Goal: Transaction & Acquisition: Subscribe to service/newsletter

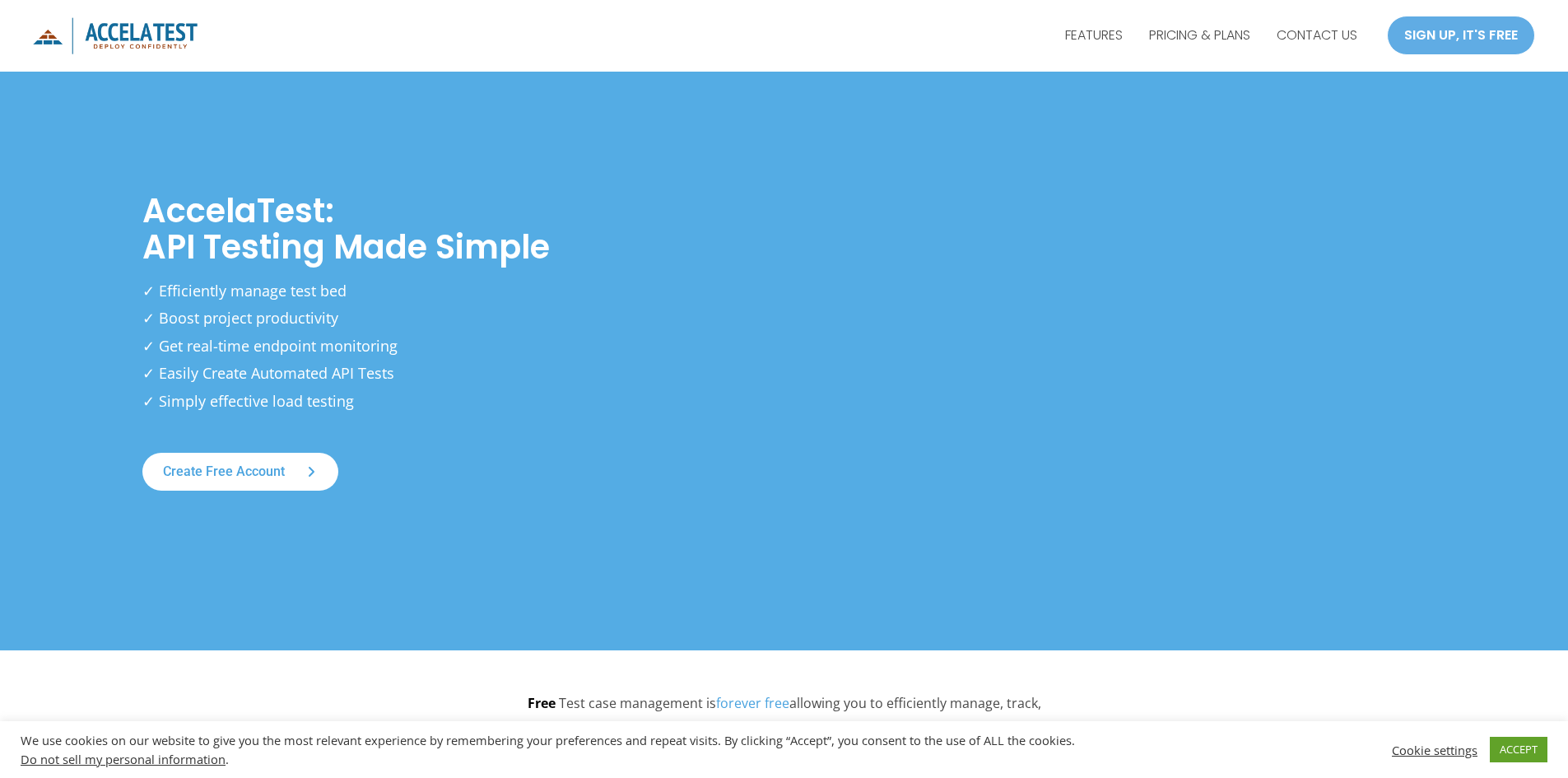
scroll to position [494, 0]
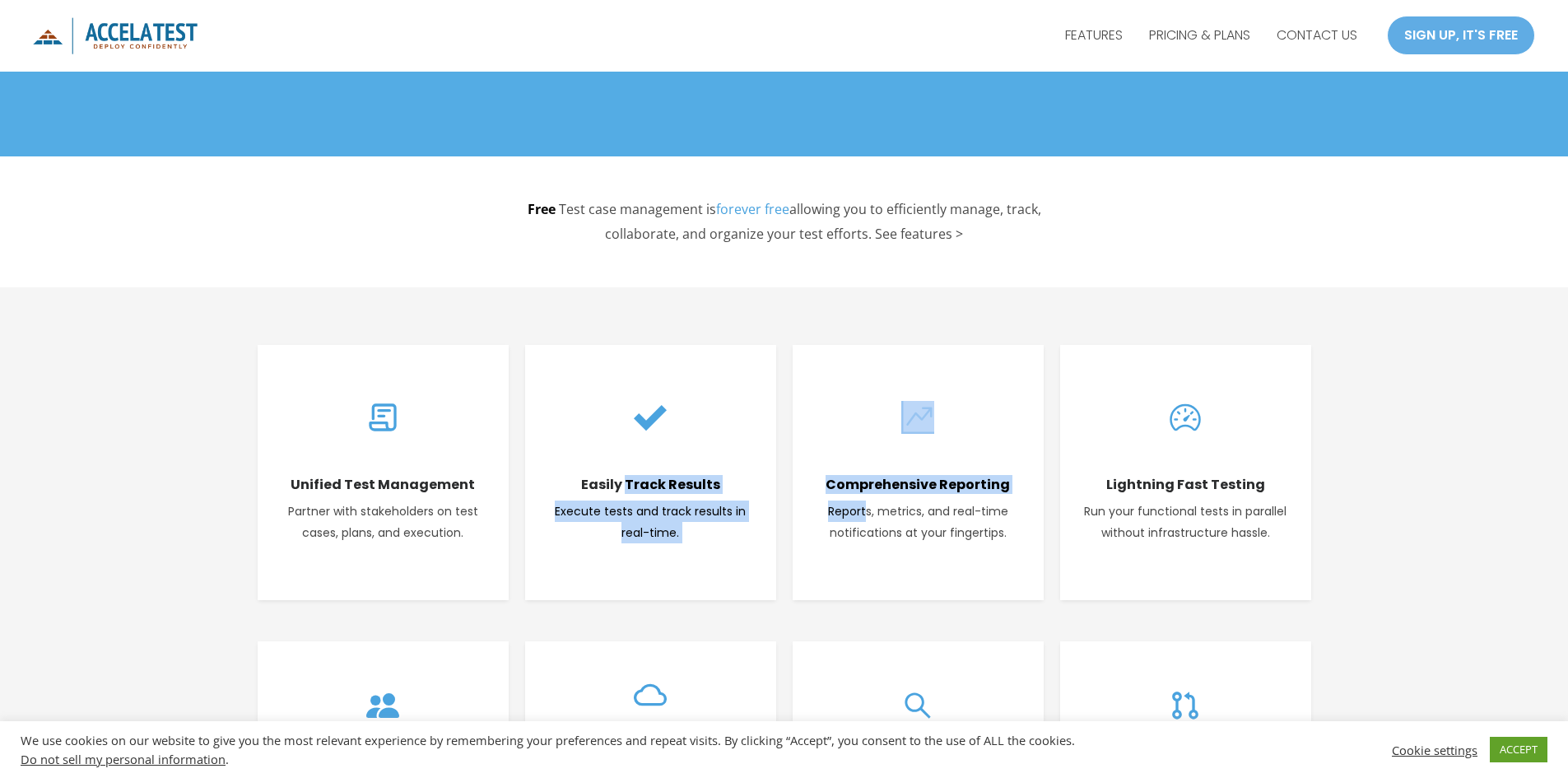
drag, startPoint x: 629, startPoint y: 492, endPoint x: 868, endPoint y: 497, distance: 239.1
click at [868, 497] on div "Unified Test Management Partner with stakeholders on test cases, plans, and exe…" at bounding box center [785, 472] width 1070 height 272
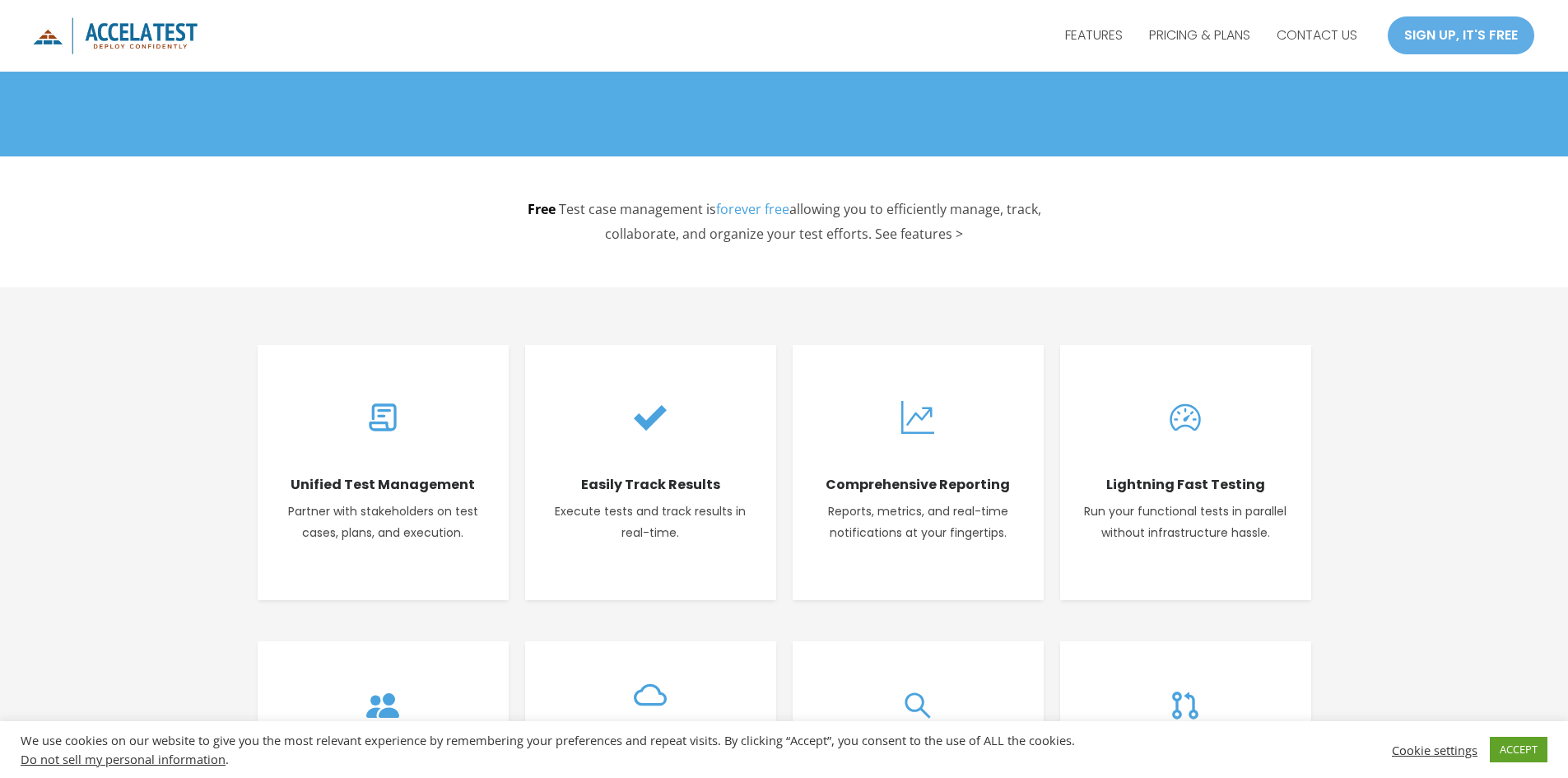
click at [875, 496] on div "Comprehensive Reporting Reports, metrics, and real-time notifications at your f…" at bounding box center [918, 503] width 218 height 80
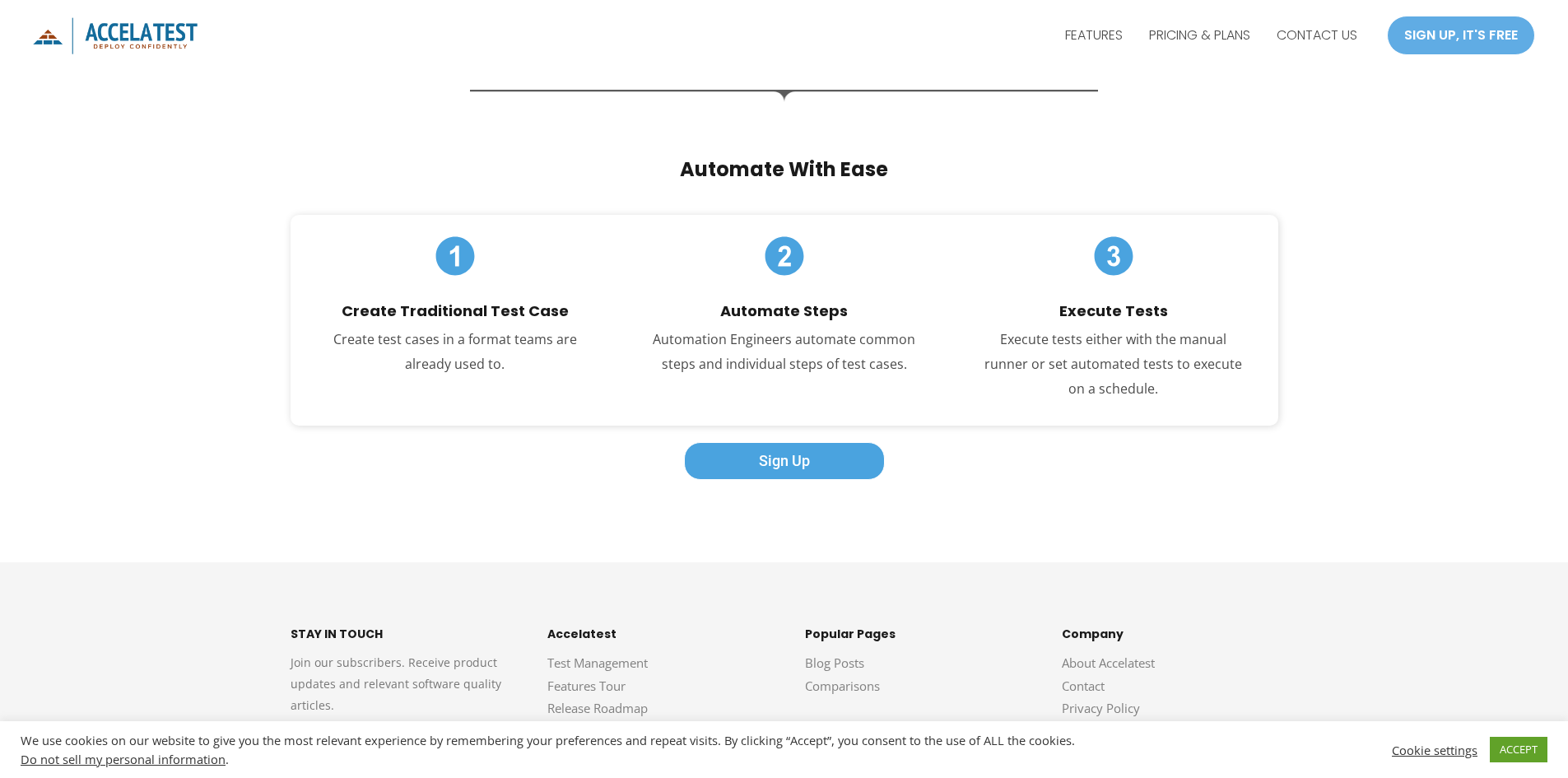
scroll to position [2944, 0]
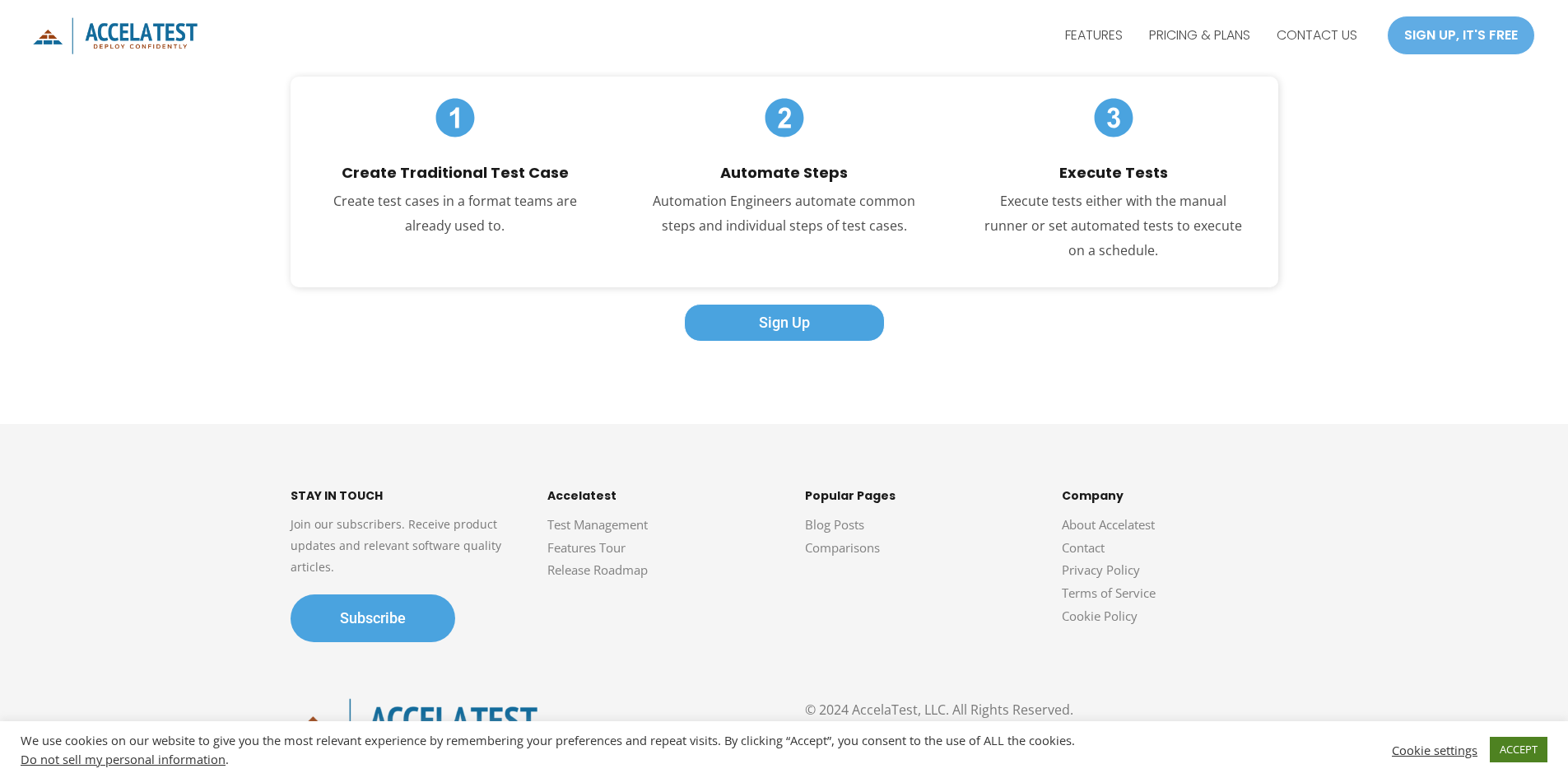
click at [1509, 749] on link "ACCEPT" at bounding box center [1519, 750] width 58 height 26
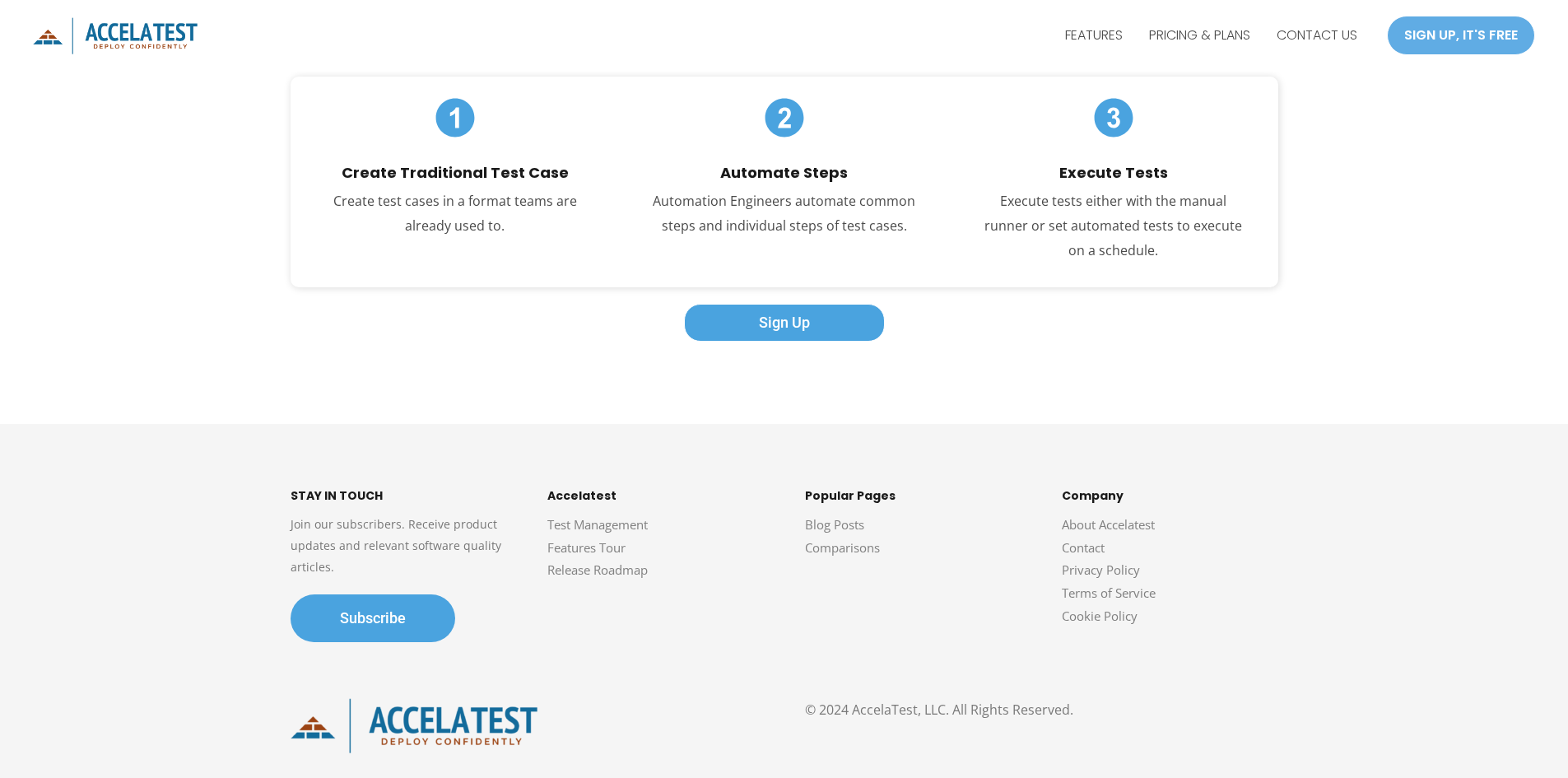
scroll to position [0, 0]
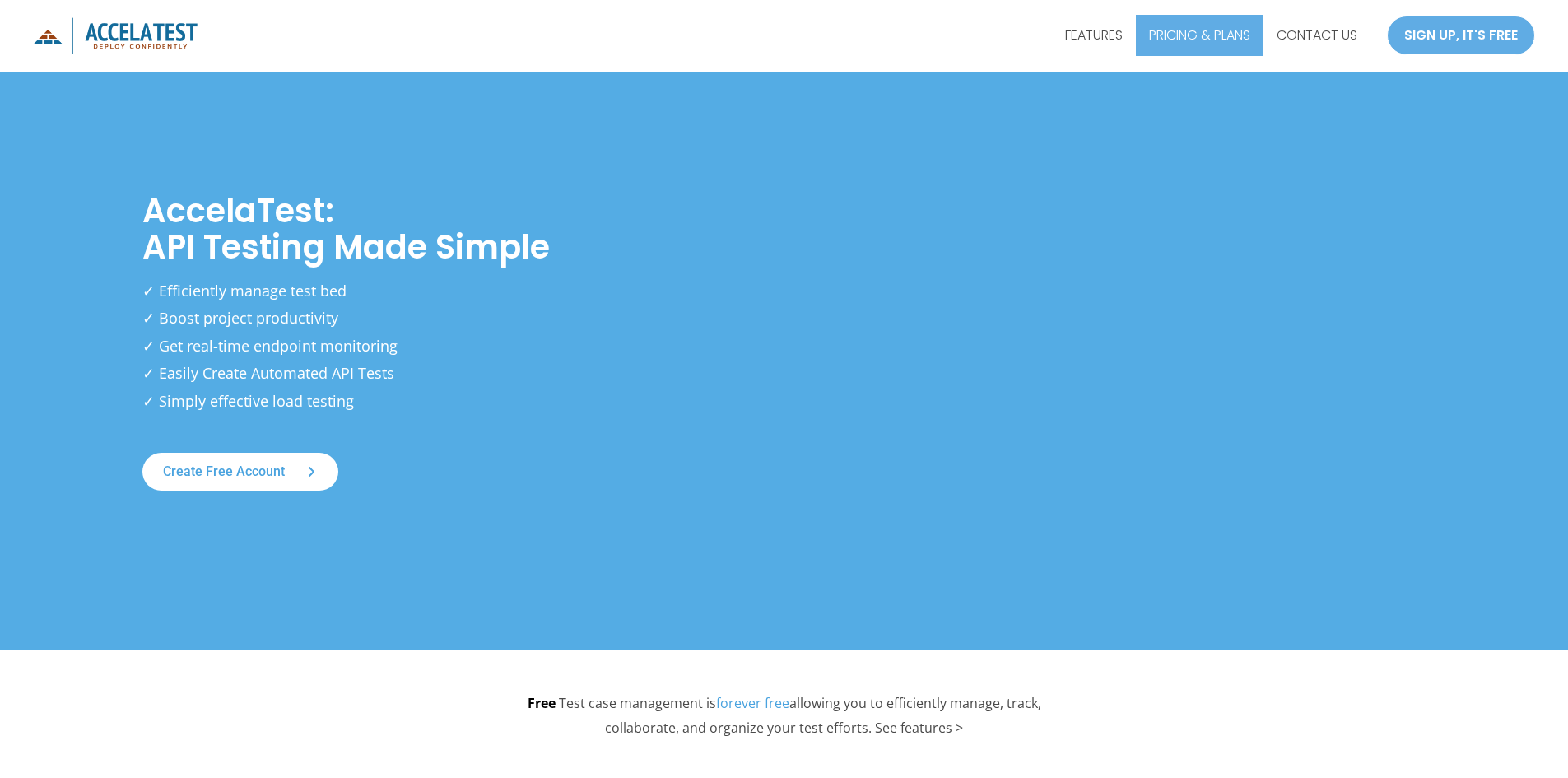
click at [1234, 37] on link "PRICING & PLANS" at bounding box center [1199, 35] width 127 height 41
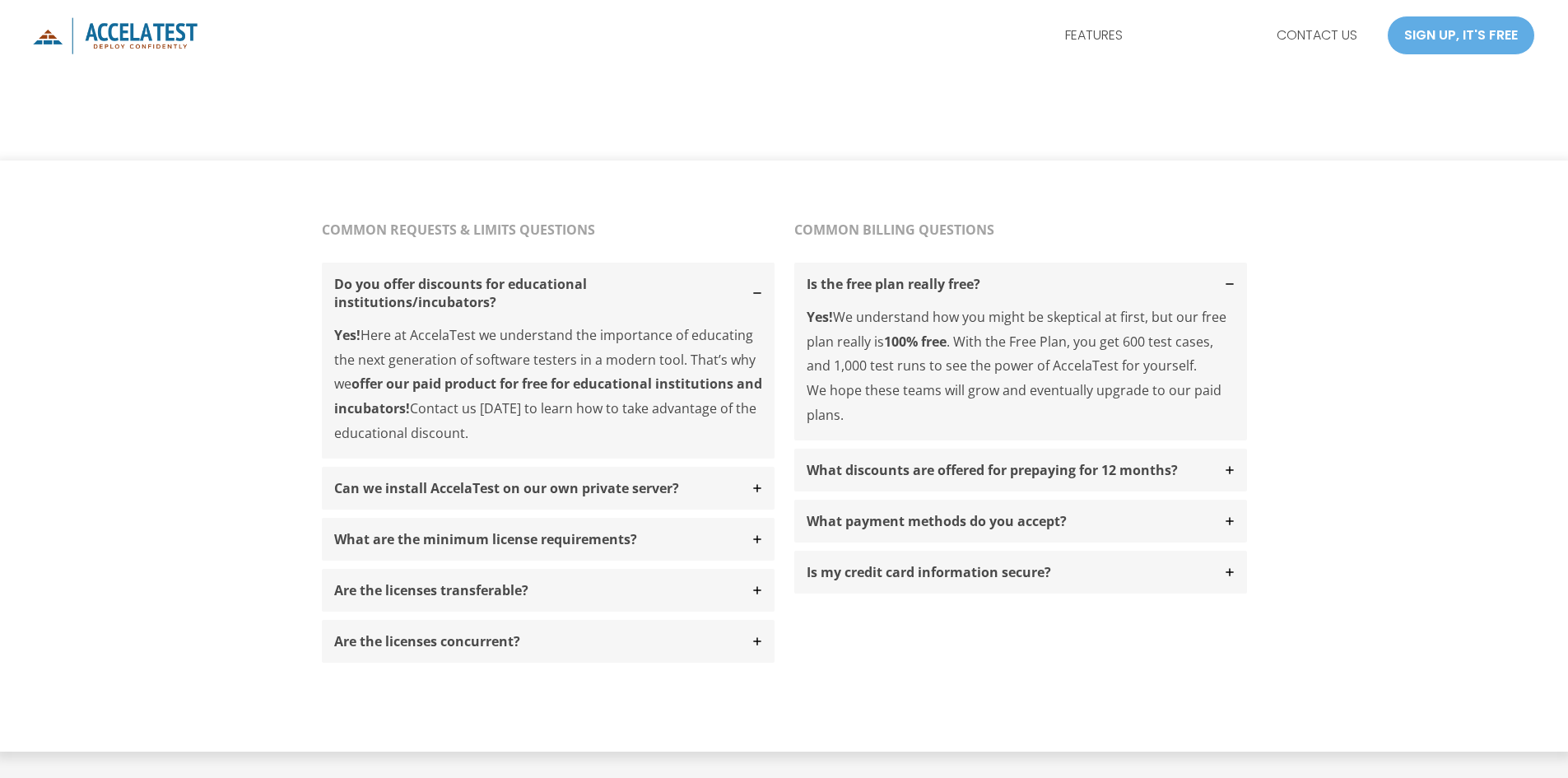
scroll to position [1400, 0]
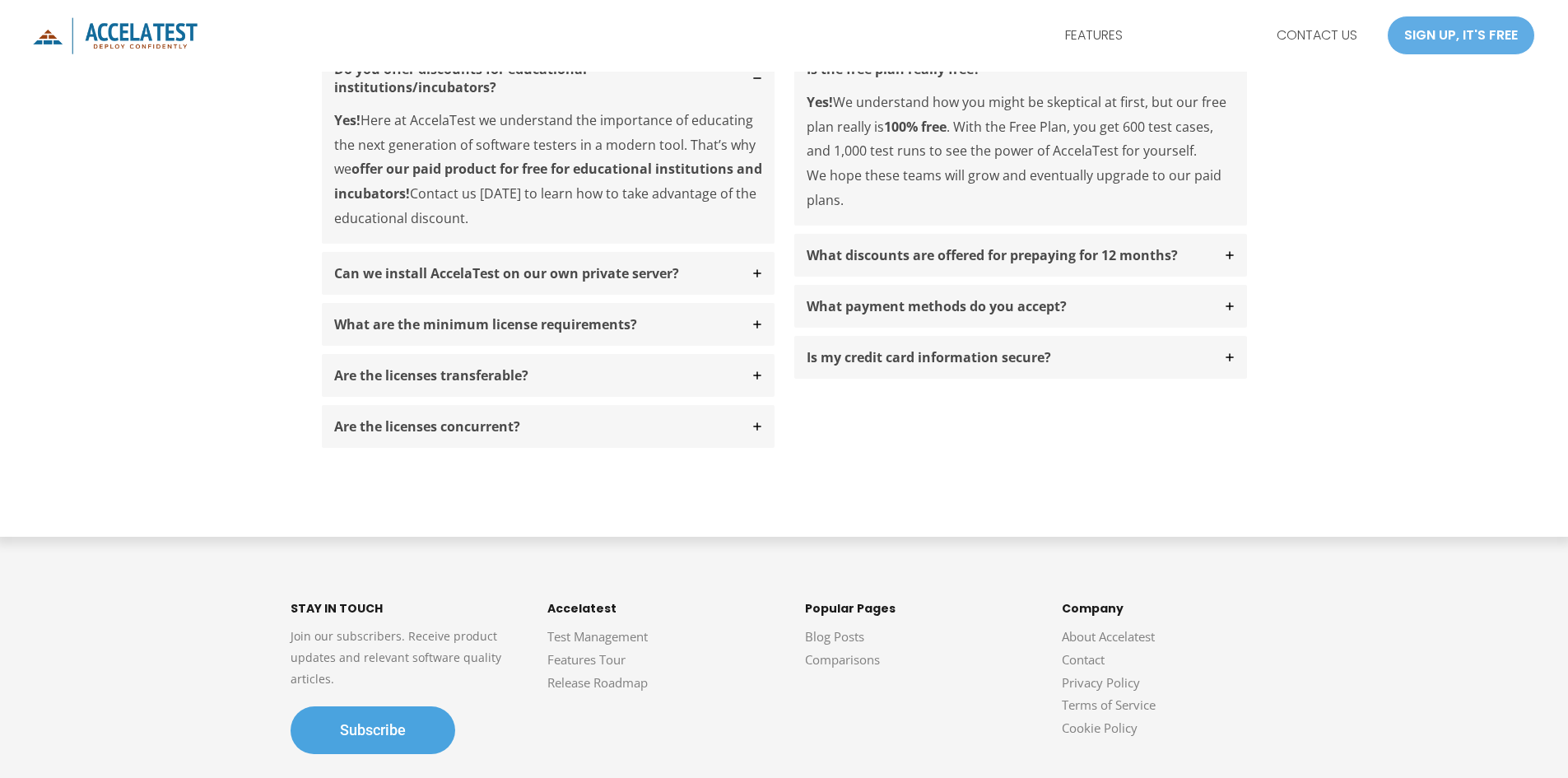
click at [1293, 493] on div "COMMON REQUESTS & LIMITS QUESTIONS Do you offer discounts for educational insti…" at bounding box center [784, 241] width 1568 height 590
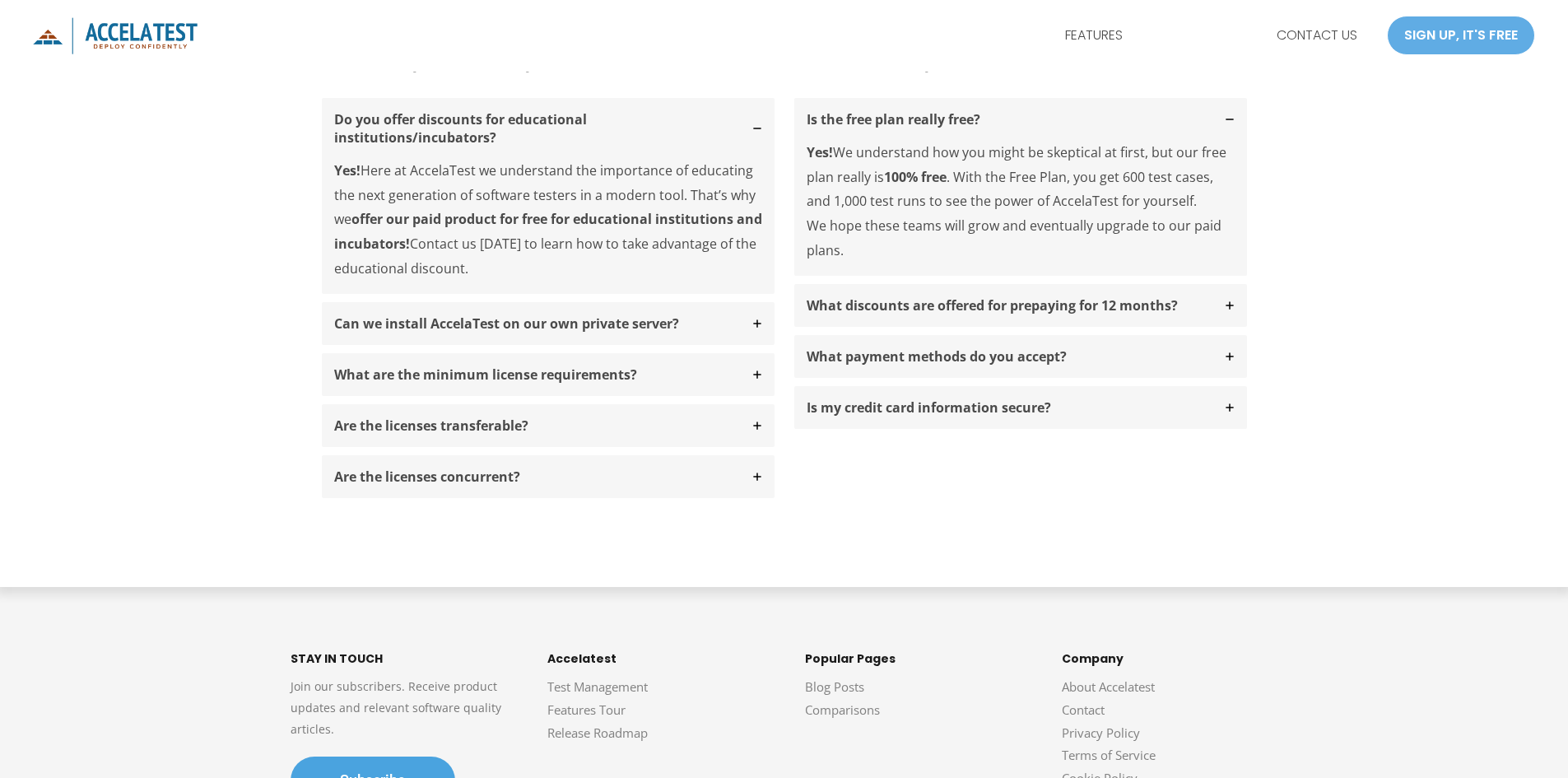
scroll to position [1512, 0]
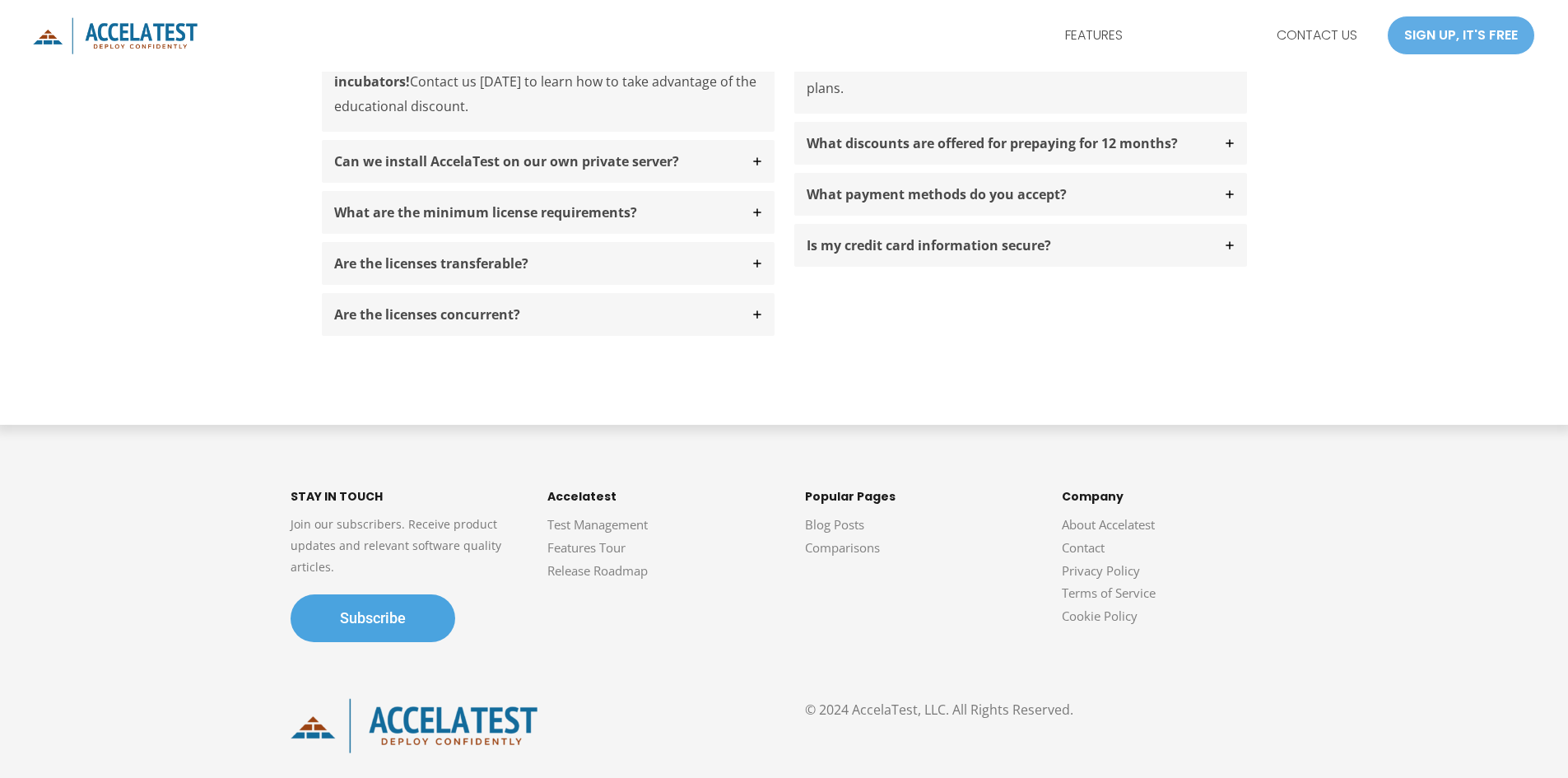
click at [1549, 749] on div "© 2024 AccelaTest, LLC. All Rights Reserved." at bounding box center [784, 726] width 1535 height 55
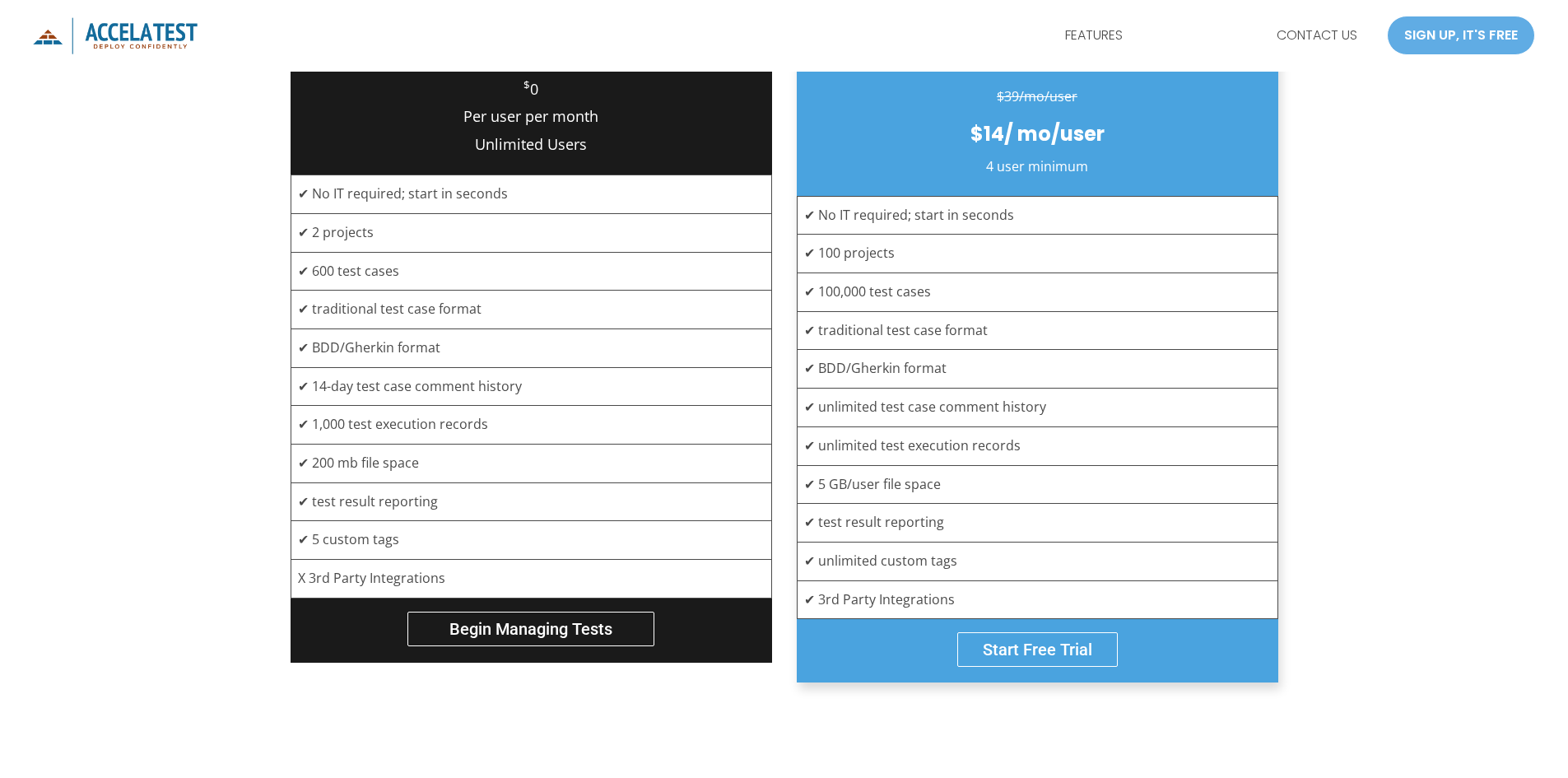
scroll to position [524, 0]
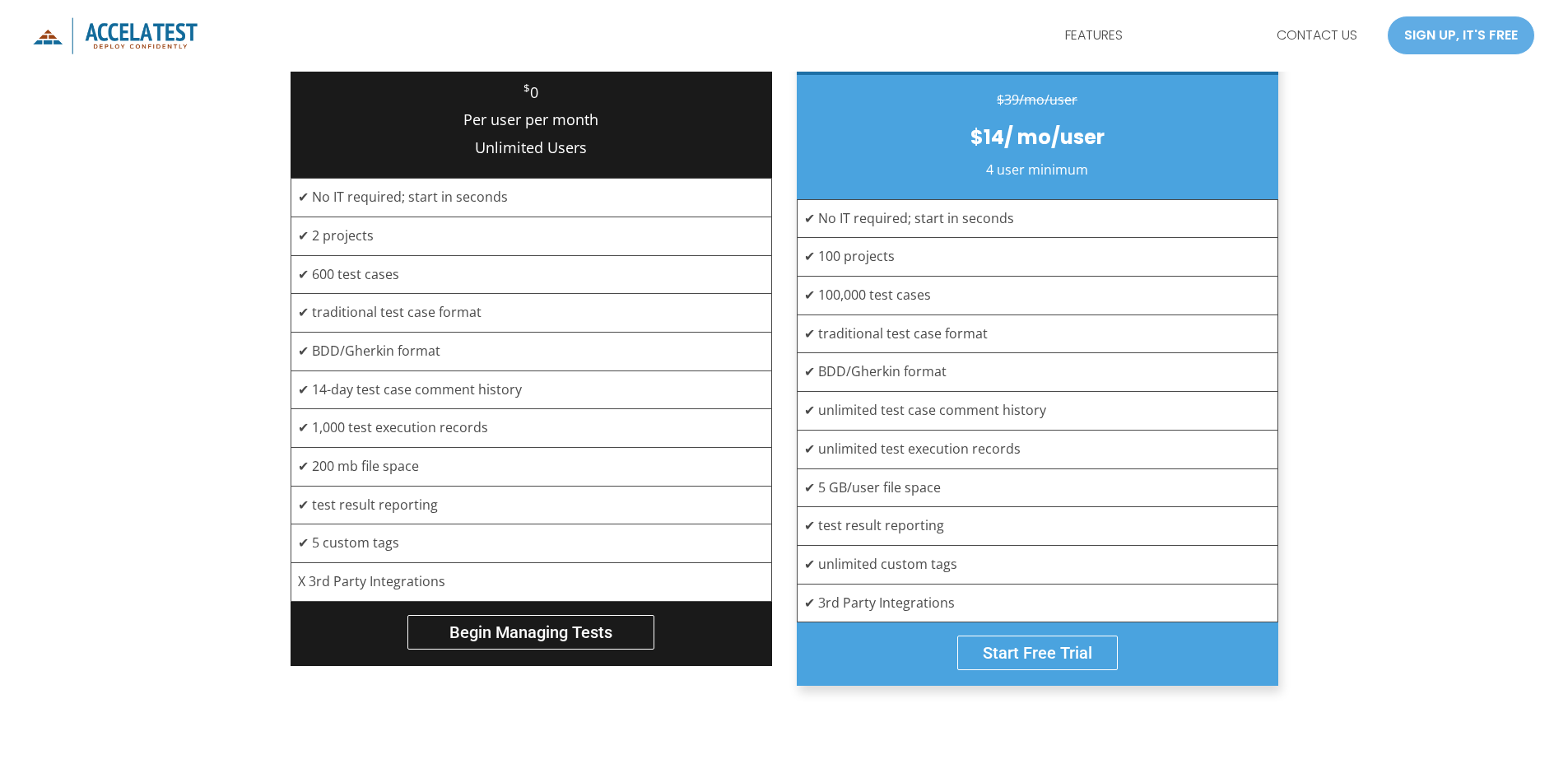
click at [1435, 413] on div "Free $ 0 Per user per month Unlimited Users ✔ No IT required; start in seconds …" at bounding box center [784, 324] width 1568 height 776
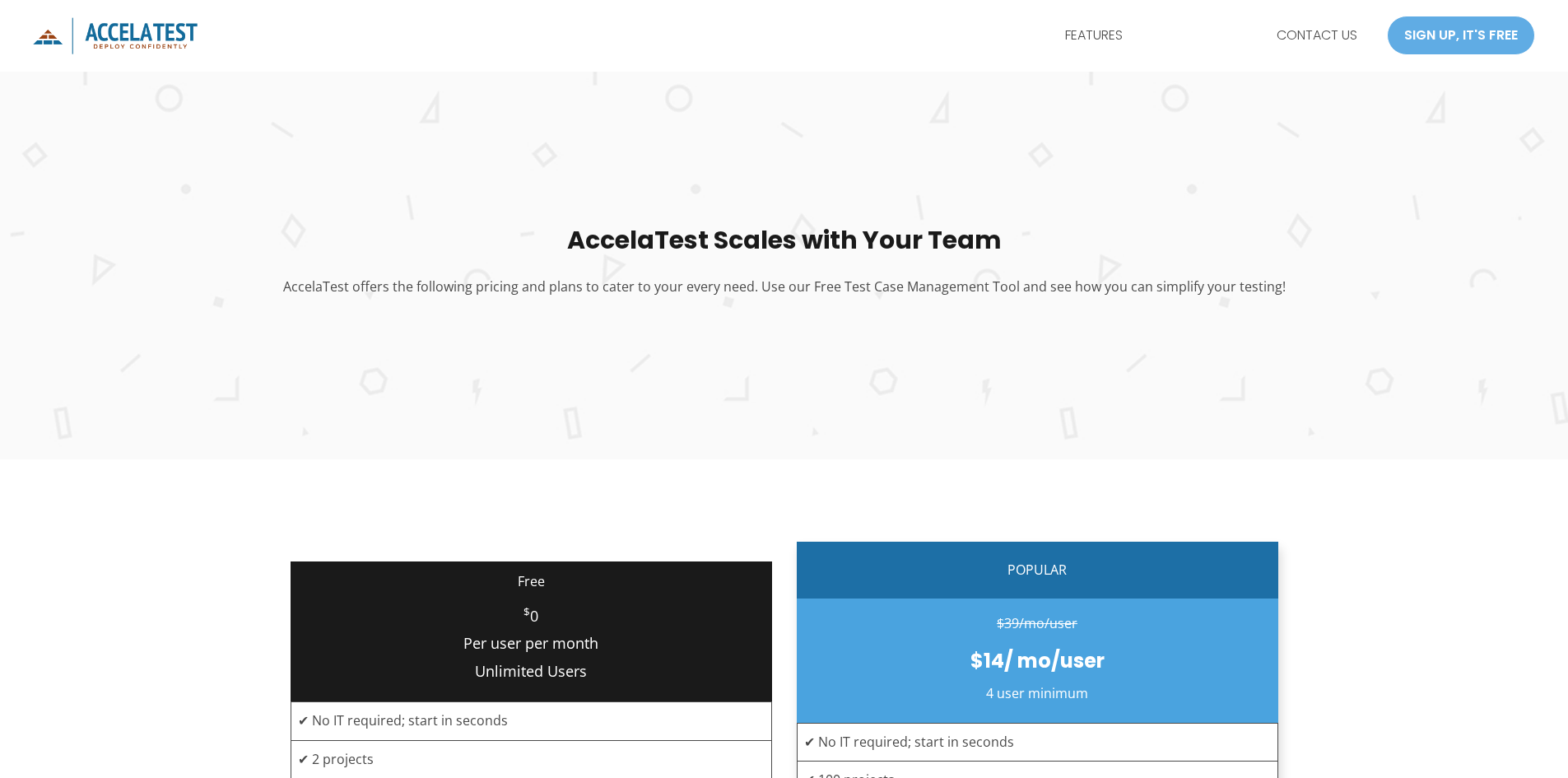
scroll to position [330, 0]
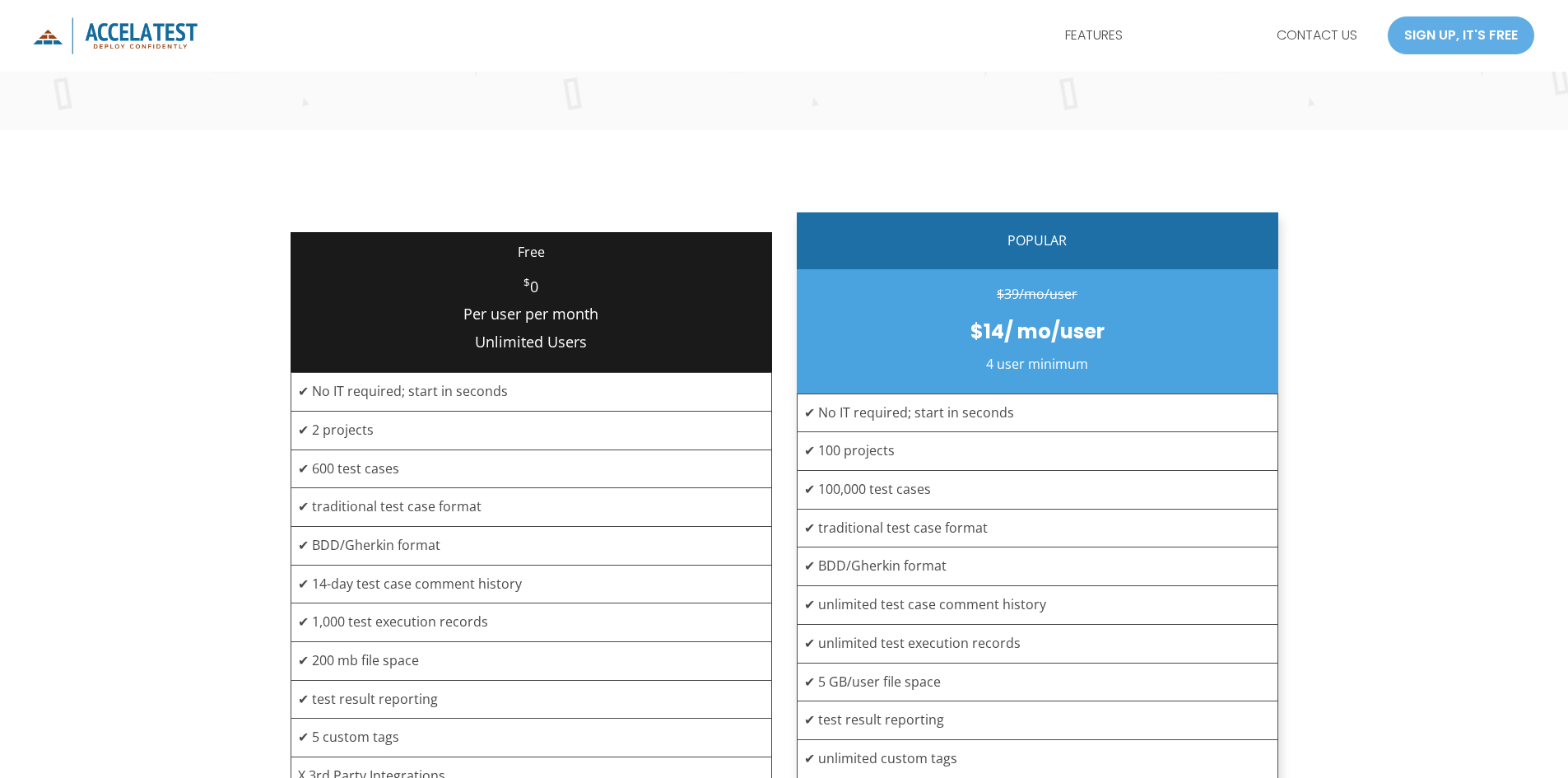
click at [1411, 418] on div "Free $ 0 Per user per month Unlimited Users ✔ No IT required; start in seconds …" at bounding box center [784, 518] width 1568 height 776
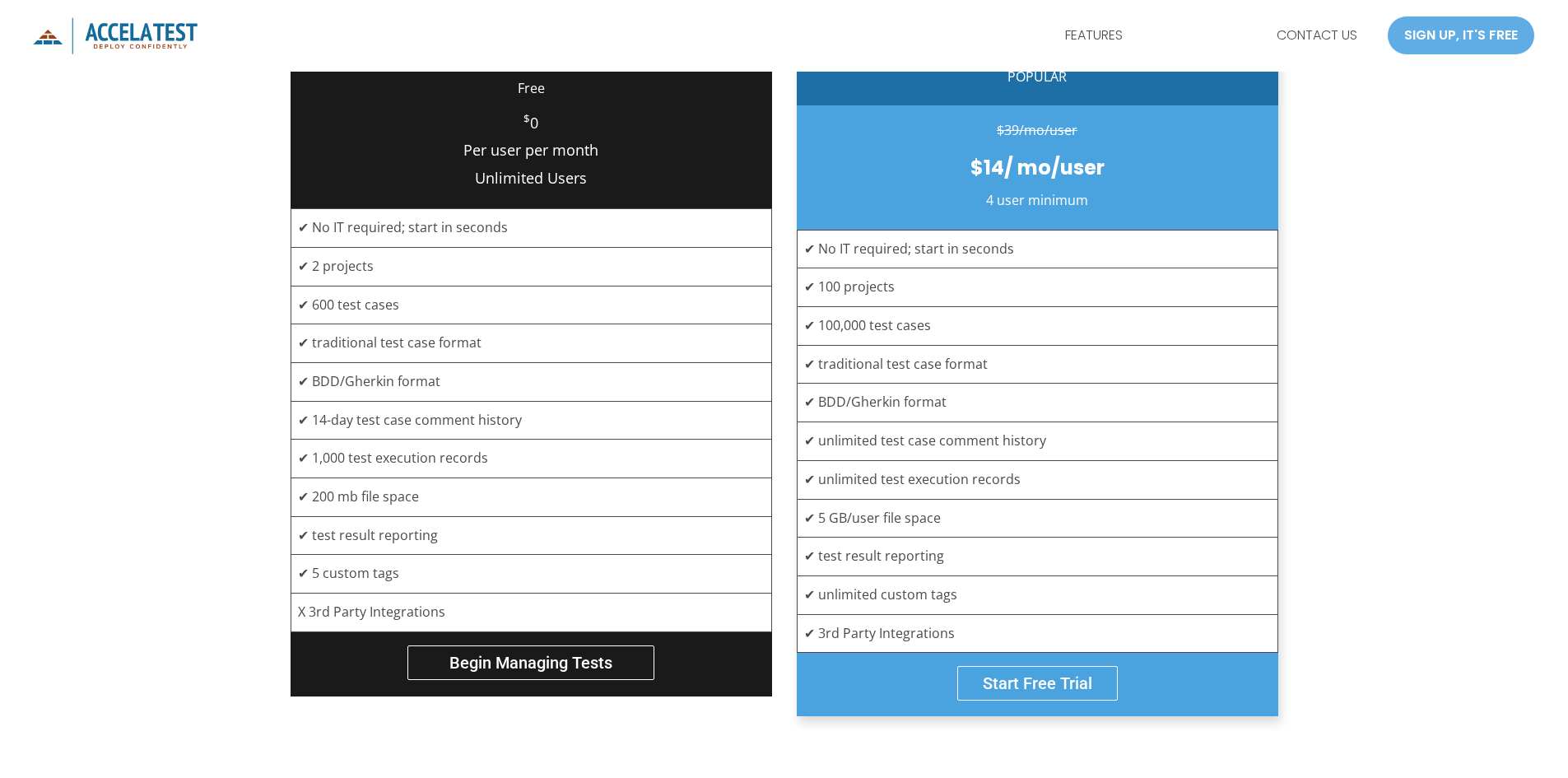
scroll to position [494, 0]
